Goal: Submit feedback/report problem: Submit feedback/report problem

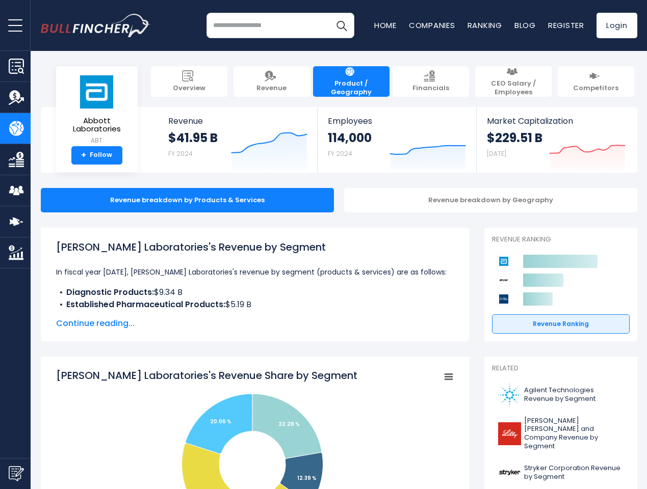
click at [15, 25] on span "open menu" at bounding box center [15, 25] width 14 height 1
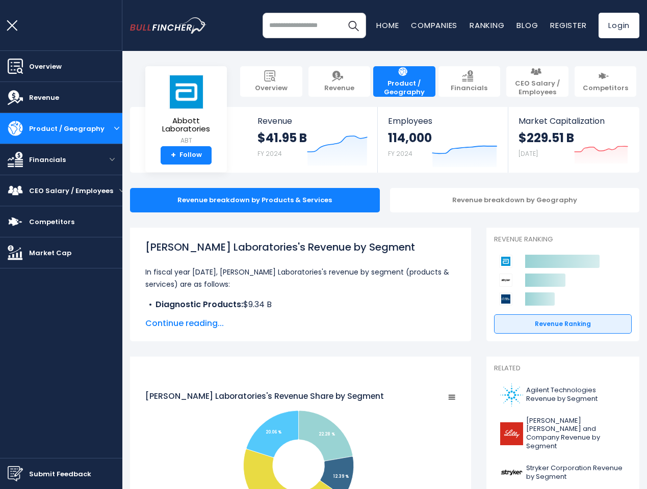
click at [15, 474] on img "Submit Feedback" at bounding box center [15, 474] width 15 height 15
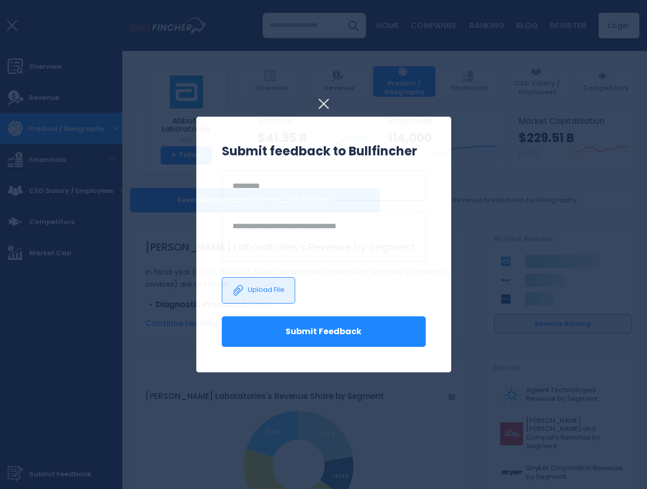
click at [262, 149] on h3 "Submit feedback to Bullfincher" at bounding box center [324, 151] width 204 height 18
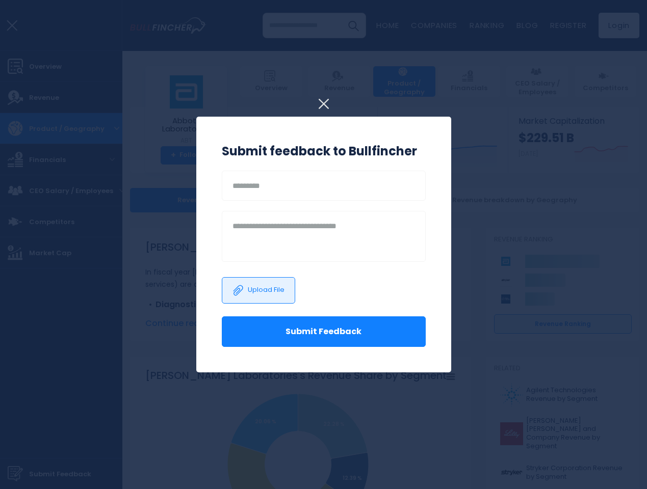
click at [420, 149] on h3 "Submit feedback to Bullfincher" at bounding box center [324, 151] width 204 height 18
click at [580, 149] on div at bounding box center [323, 244] width 647 height 489
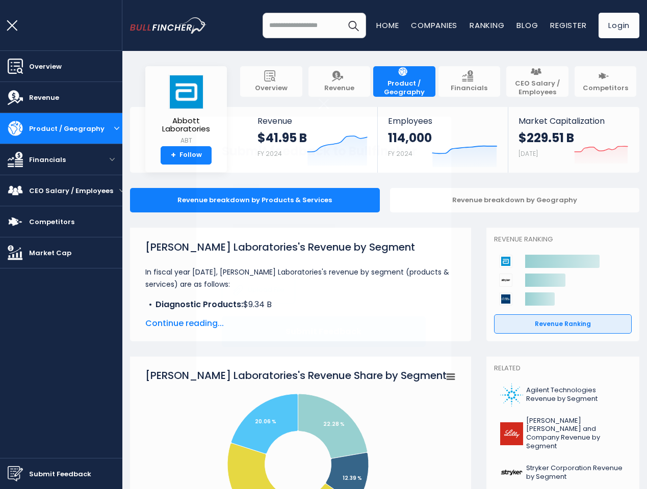
click at [483, 200] on div at bounding box center [323, 244] width 647 height 489
click at [247, 324] on span "Continue reading..." at bounding box center [300, 324] width 311 height 12
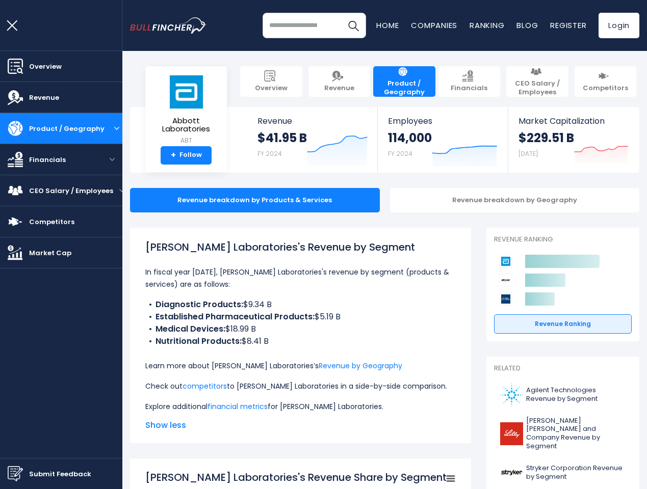
click at [441, 377] on div "[PERSON_NAME] Laboratories's Revenue by Segment In fiscal year [DATE], [PERSON_…" at bounding box center [300, 326] width 311 height 173
click at [553, 280] on icon at bounding box center [545, 280] width 40 height 13
click at [587, 489] on html "Overview Revenue Product / Geography" at bounding box center [323, 244] width 647 height 489
